Goal: Task Accomplishment & Management: Complete application form

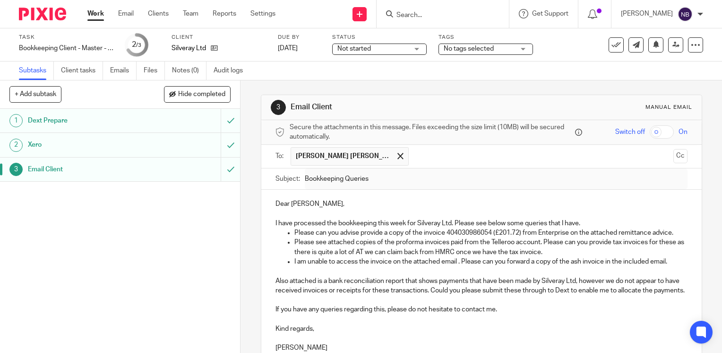
scroll to position [210, 0]
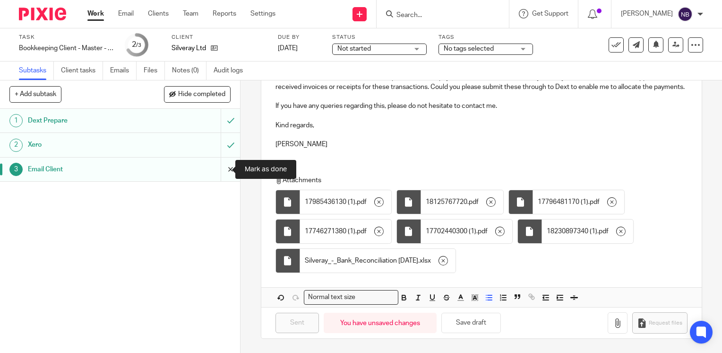
click at [223, 165] on input "submit" at bounding box center [120, 169] width 240 height 24
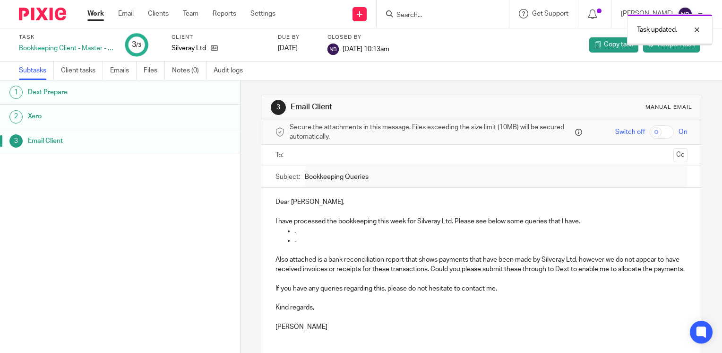
click at [98, 16] on link "Work" at bounding box center [95, 13] width 17 height 9
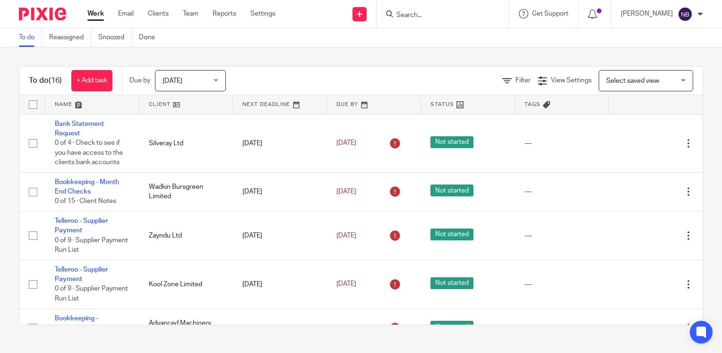
click at [164, 104] on link at bounding box center [186, 104] width 94 height 19
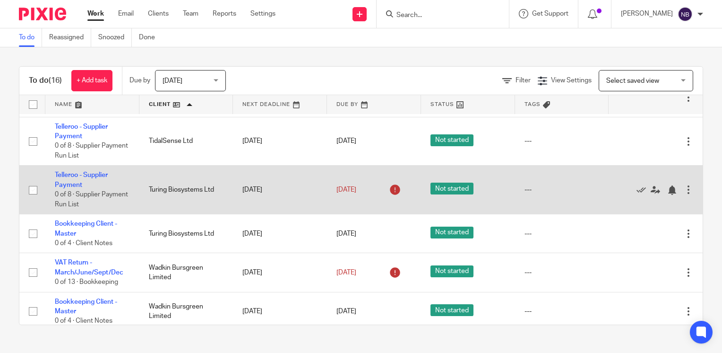
scroll to position [378, 0]
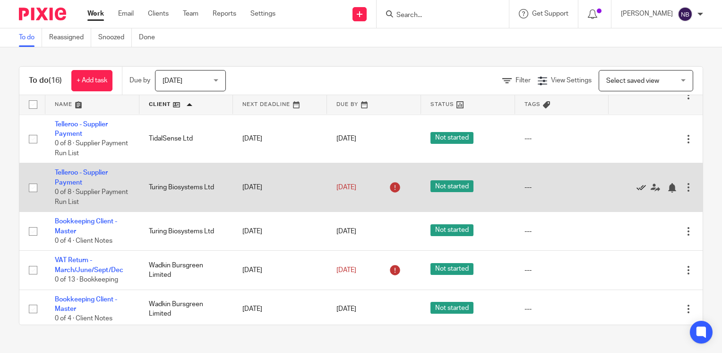
click at [637, 188] on icon at bounding box center [641, 187] width 9 height 9
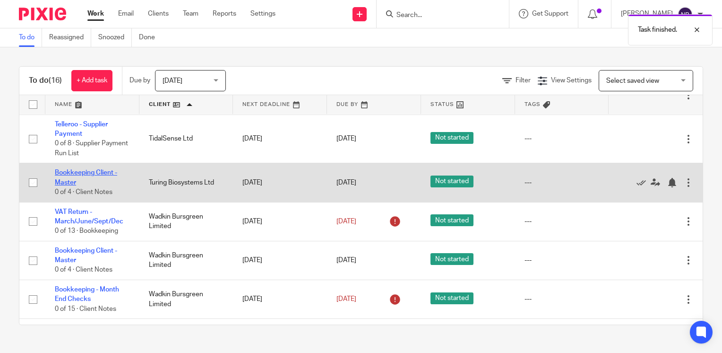
click at [109, 174] on link "Bookkeeping Client - Master" at bounding box center [86, 177] width 62 height 16
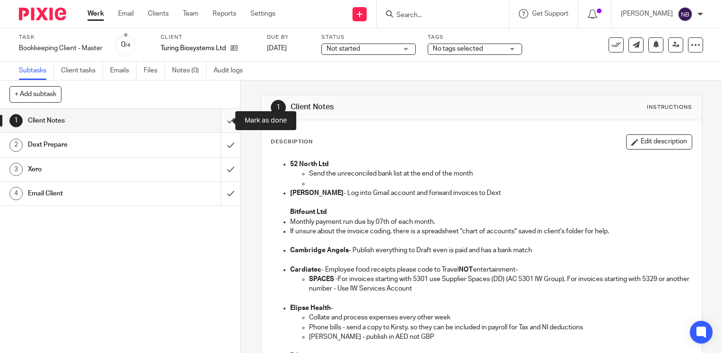
click at [220, 121] on input "submit" at bounding box center [120, 121] width 240 height 24
click at [218, 142] on input "submit" at bounding box center [120, 145] width 240 height 24
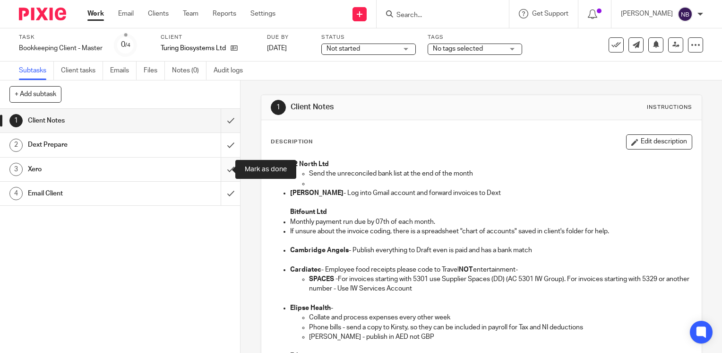
click at [225, 168] on input "submit" at bounding box center [120, 169] width 240 height 24
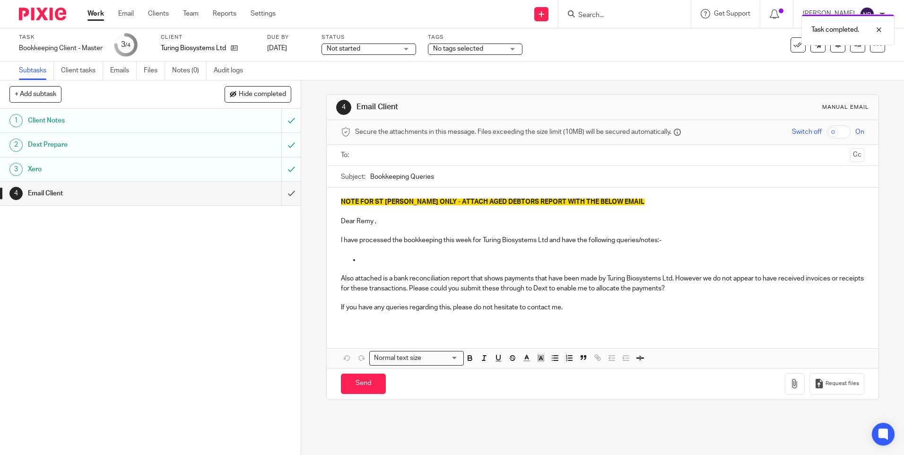
click at [360, 255] on p at bounding box center [612, 259] width 504 height 9
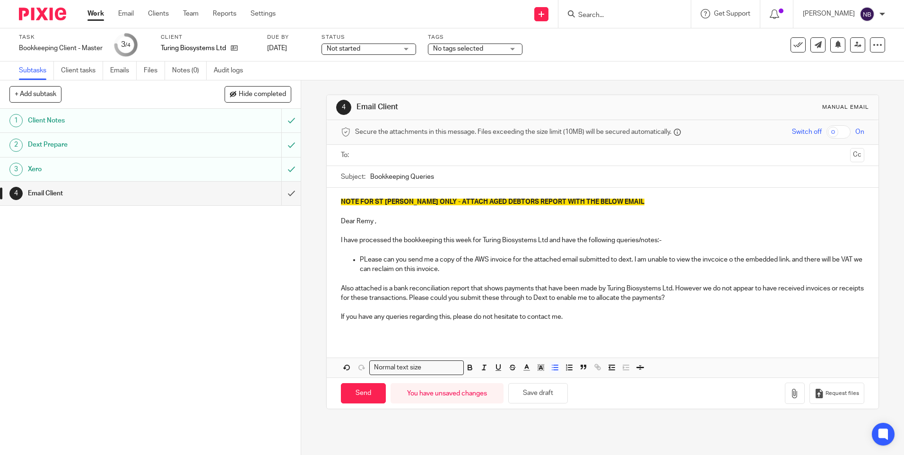
click at [717, 260] on p "PLease can you send me a copy of the AWS invoice for the attached email submitt…" at bounding box center [612, 264] width 504 height 19
click at [715, 260] on p "PLease can you send me a copy of the AWS invoice for the attached email submitt…" at bounding box center [612, 264] width 504 height 19
click at [722, 352] on icon "button" at bounding box center [794, 393] width 9 height 9
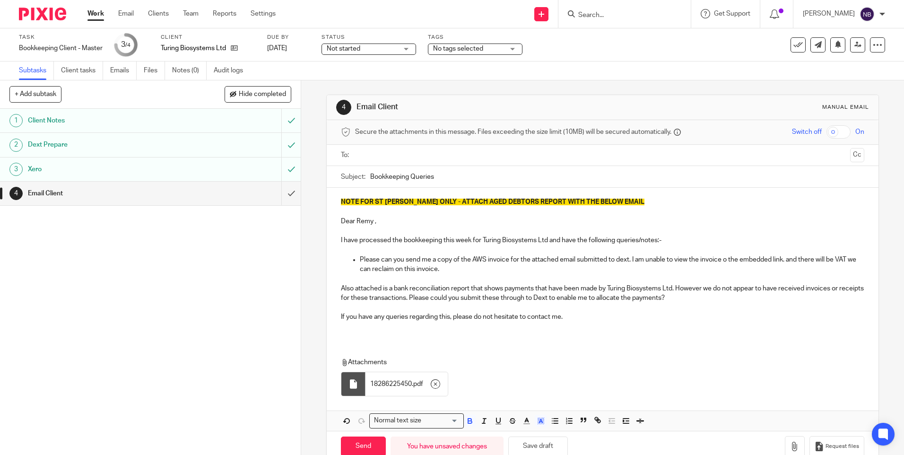
drag, startPoint x: 627, startPoint y: 204, endPoint x: 370, endPoint y: 193, distance: 257.3
click at [370, 193] on div "NOTE FOR ST [PERSON_NAME] ONLY - ATTACH AGED DEBTORS REPORT WITH THE BELOW EMAI…" at bounding box center [602, 263] width 551 height 151
click at [613, 199] on p "NOTE FOR ST [PERSON_NAME] ONLY - ATTACH AGED DEBTORS REPORT WITH THE BELOW EMAIL" at bounding box center [602, 201] width 523 height 9
click at [615, 201] on p "NOTE FOR ST [PERSON_NAME] ONLY - ATTACH AGED DEBTORS REPORT WITH THE BELOW EMAIL" at bounding box center [602, 201] width 523 height 9
click at [369, 211] on p at bounding box center [602, 211] width 523 height 9
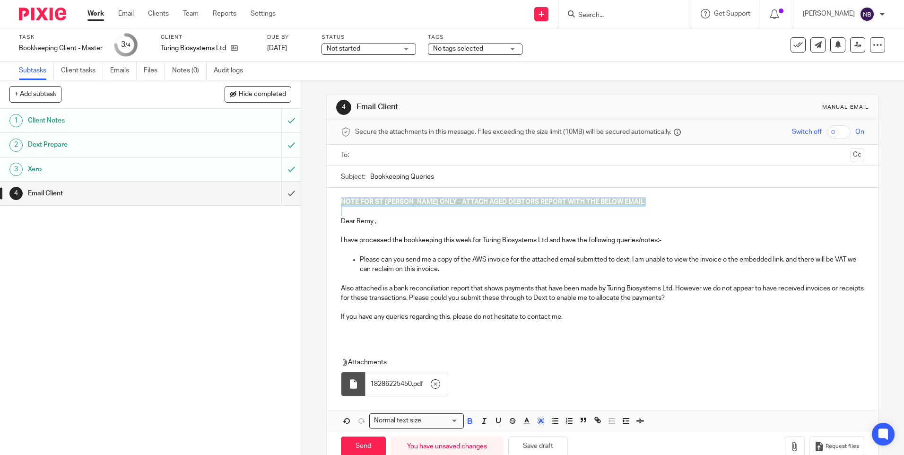
drag, startPoint x: 342, startPoint y: 210, endPoint x: 331, endPoint y: 203, distance: 13.4
click at [331, 203] on div "NOTE FOR ST [PERSON_NAME] ONLY - ATTACH AGED DEBTORS REPORT WITH THE BELOW EMAI…" at bounding box center [602, 263] width 551 height 151
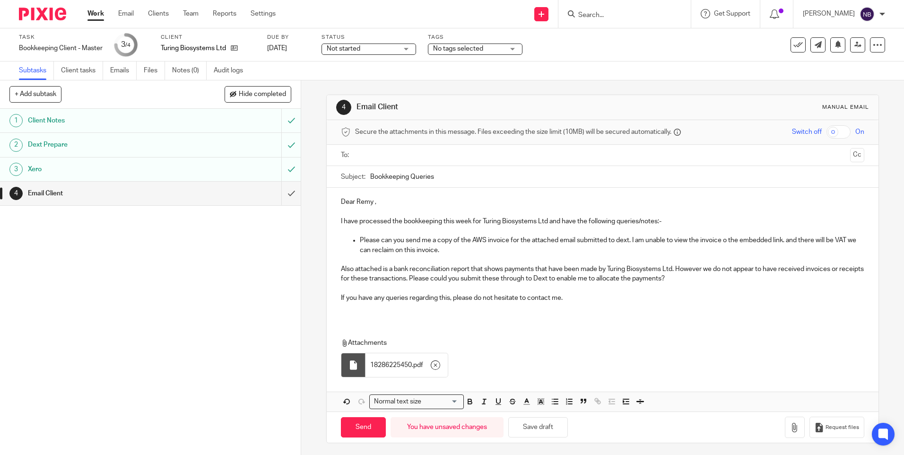
click at [410, 156] on input "text" at bounding box center [601, 155] width 487 height 11
click at [507, 241] on p "Please can you send me a copy of the AWS invoice for the attached email submitt…" at bounding box center [612, 246] width 504 height 19
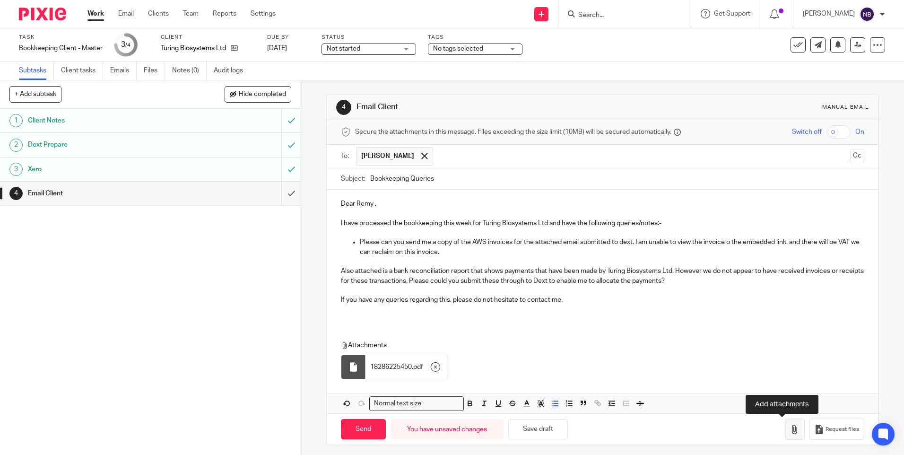
click at [722, 352] on icon "button" at bounding box center [794, 428] width 9 height 9
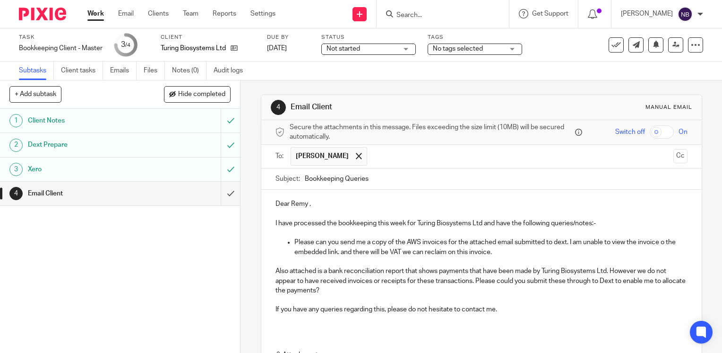
click at [510, 251] on p "Please can you send me a copy of the AWS invoices for the attached email submit…" at bounding box center [490, 246] width 393 height 19
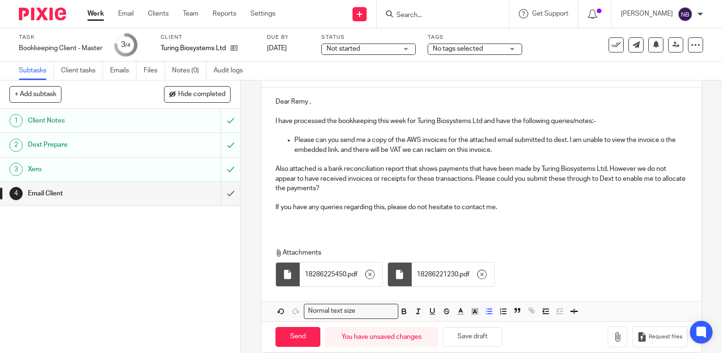
scroll to position [110, 0]
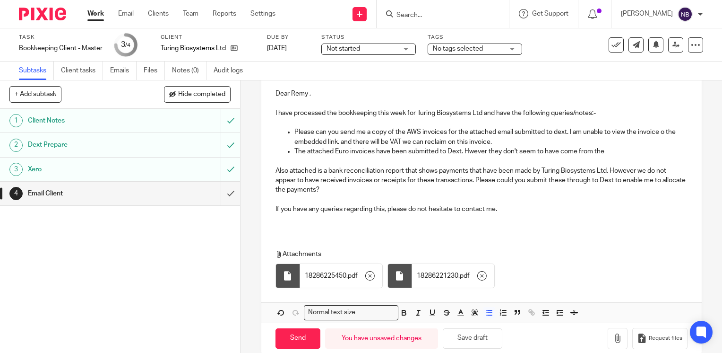
click at [467, 149] on p "The attached Euro invoices have been submitted to Dext. Hwever they don't seem …" at bounding box center [490, 151] width 393 height 9
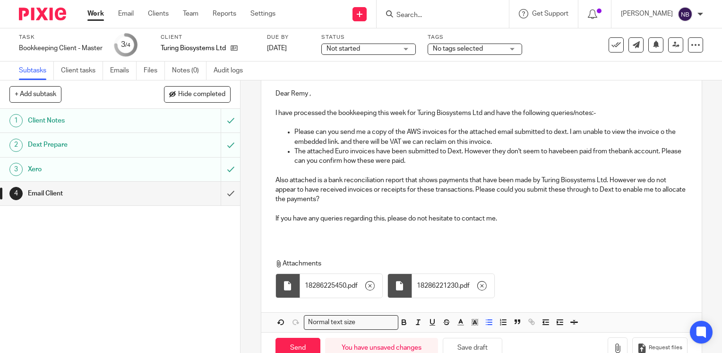
click at [616, 150] on p "The attached Euro invoices have been submitted to Dext. However they don't seem…" at bounding box center [490, 156] width 393 height 19
click at [561, 150] on p "The attached Euro invoices have been submitted to Dext. However they don't seem…" at bounding box center [490, 156] width 393 height 19
click at [613, 346] on icon "button" at bounding box center [617, 347] width 9 height 9
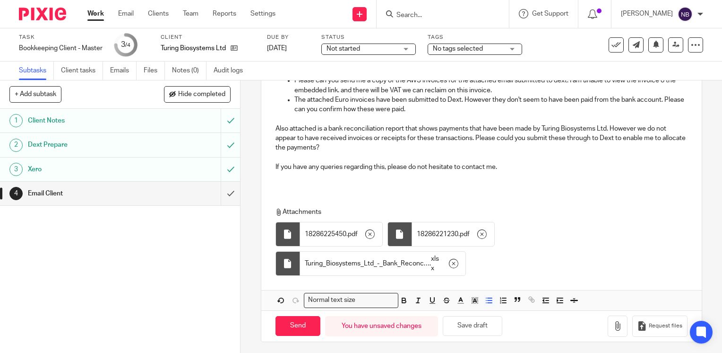
scroll to position [163, 0]
click at [301, 322] on input "Send" at bounding box center [298, 325] width 45 height 20
type input "Sent"
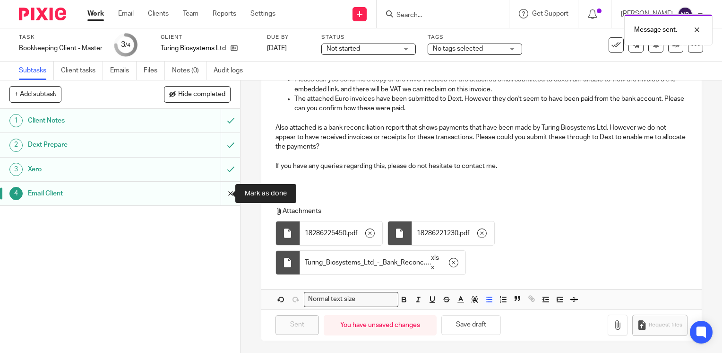
click at [221, 192] on input "submit" at bounding box center [120, 193] width 240 height 24
